Goal: Navigation & Orientation: Find specific page/section

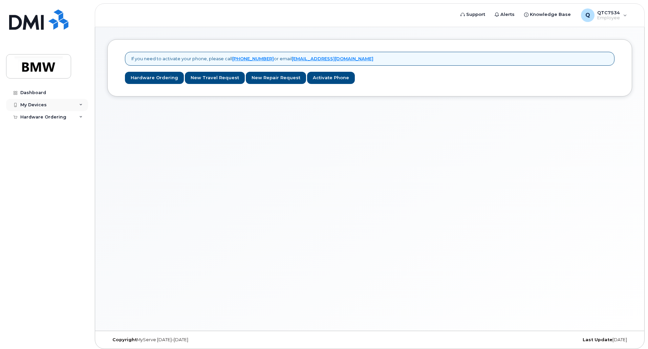
click at [48, 104] on div "My Devices" at bounding box center [47, 105] width 82 height 12
click at [53, 107] on div "My Devices" at bounding box center [47, 105] width 82 height 12
click at [36, 107] on div "My Devices" at bounding box center [33, 104] width 26 height 5
click at [264, 102] on div "If you need to activate your phone, please call [PHONE_NUMBER] or email [EMAIL_…" at bounding box center [369, 179] width 549 height 304
click at [35, 91] on div "Dashboard" at bounding box center [33, 92] width 26 height 5
